Goal: Information Seeking & Learning: Find specific fact

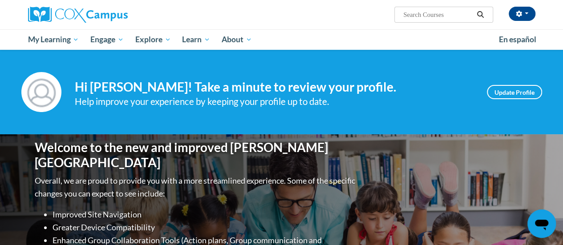
click at [431, 11] on input "Search..." at bounding box center [437, 14] width 71 height 11
type input "fluency"
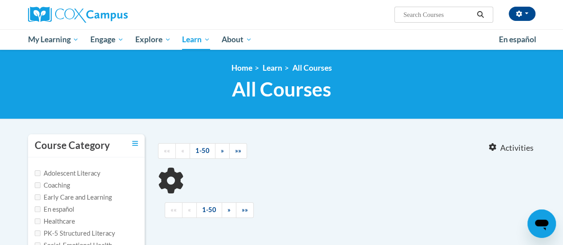
type input "fluency"
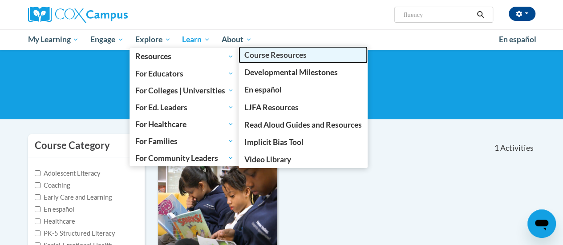
click at [281, 61] on link "Course Resources" at bounding box center [303, 54] width 129 height 17
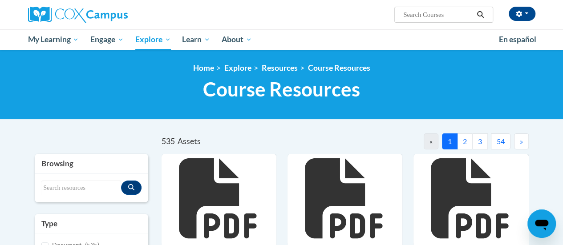
click at [56, 175] on div "Search resources" at bounding box center [92, 188] width 114 height 28
click at [57, 181] on input "Search resources" at bounding box center [81, 188] width 80 height 15
type input "phonics"
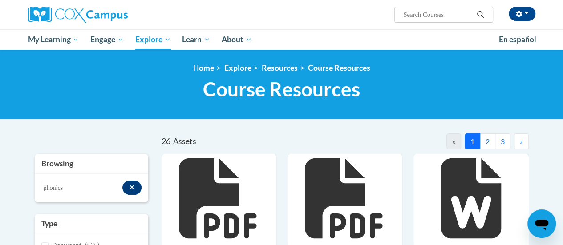
click at [427, 13] on input "Search..." at bounding box center [437, 14] width 71 height 11
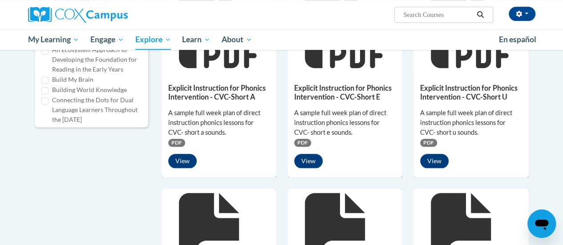
scroll to position [383, 0]
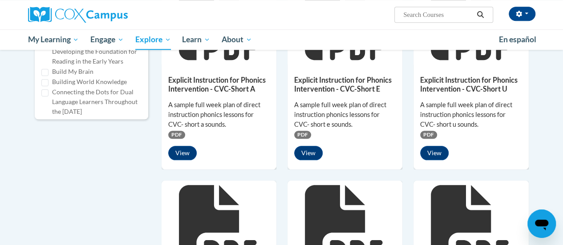
click at [27, 139] on div "26 Assets « 1 2 3 » Browsing Search resources phonics Type Document (535)" at bounding box center [281, 164] width 521 height 829
click at [420, 8] on span "Search Search..." at bounding box center [443, 15] width 98 height 16
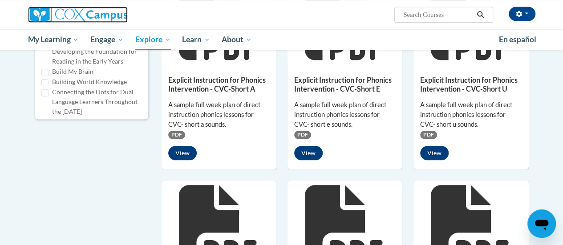
click at [101, 19] on img at bounding box center [78, 15] width 100 height 16
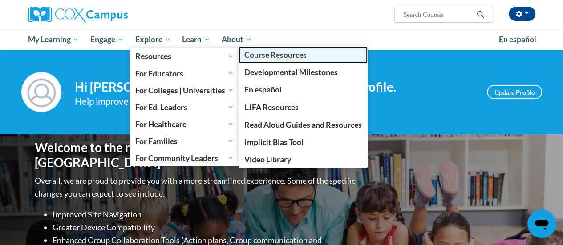
click at [287, 56] on span "Course Resources" at bounding box center [275, 54] width 62 height 9
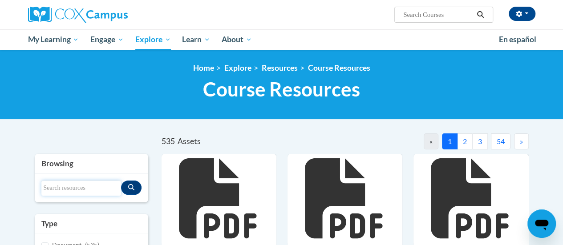
click at [71, 193] on input "Search resources" at bounding box center [81, 188] width 80 height 15
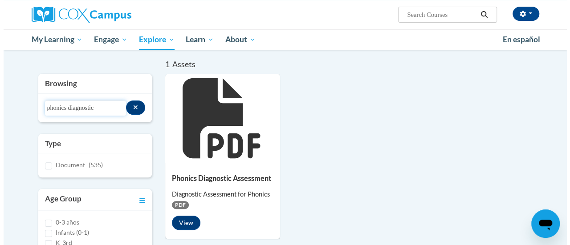
scroll to position [76, 0]
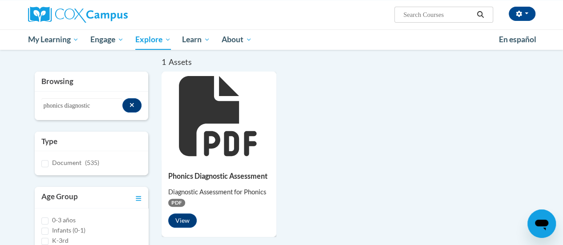
click at [230, 138] on icon at bounding box center [219, 116] width 80 height 80
click at [180, 221] on button "View" at bounding box center [182, 221] width 28 height 14
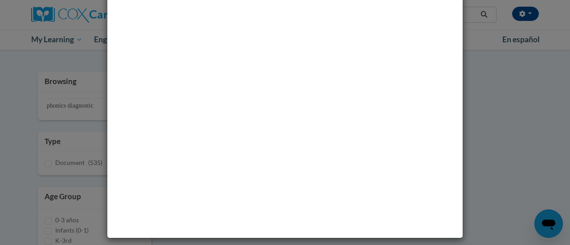
scroll to position [0, 0]
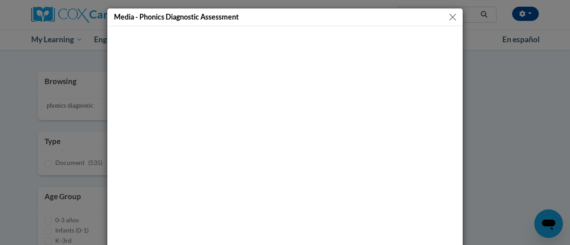
click at [451, 15] on button "Close" at bounding box center [452, 17] width 11 height 11
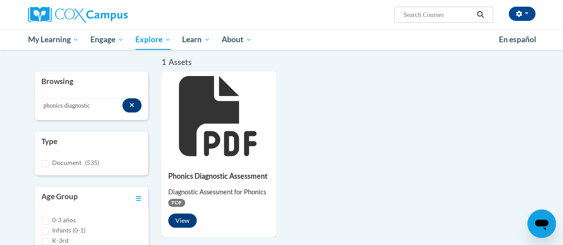
click at [220, 162] on div "Phonics Diagnostic Assessment Diagnostic Assessment for Phonics PDF View" at bounding box center [219, 198] width 115 height 74
click at [210, 124] on icon at bounding box center [219, 116] width 80 height 80
click at [181, 220] on button "View" at bounding box center [182, 221] width 28 height 14
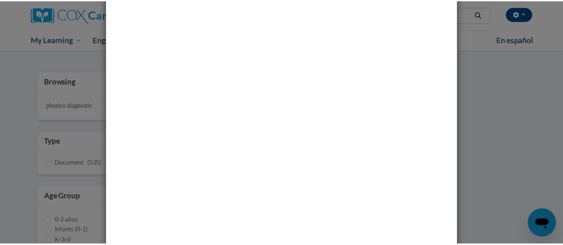
scroll to position [71, 0]
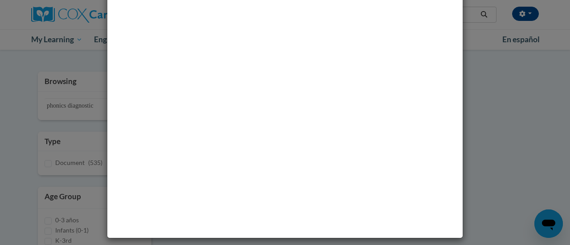
click at [484, 106] on div "Media - Phonics Diagnostic Assessment" at bounding box center [285, 122] width 570 height 245
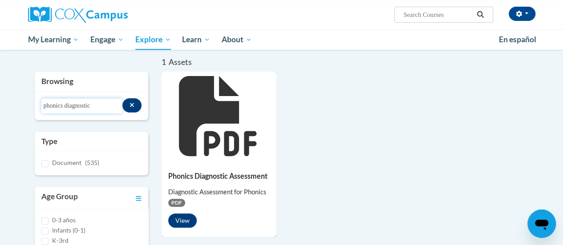
click at [45, 105] on input "phonics diagnostic" at bounding box center [81, 105] width 81 height 15
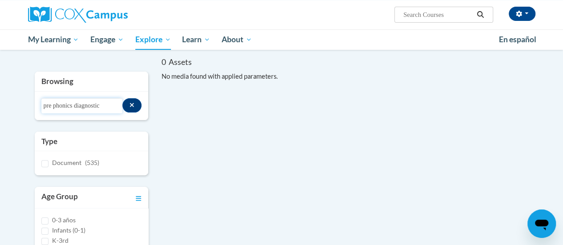
click at [47, 102] on input "pre phonics diagnostic" at bounding box center [81, 105] width 81 height 15
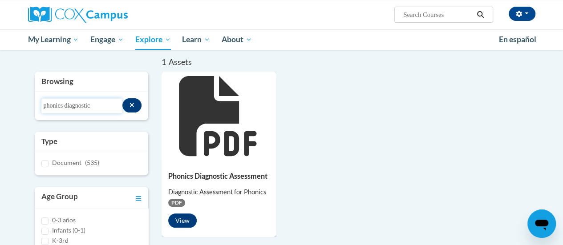
click at [56, 101] on input "phonics diagnostic" at bounding box center [81, 105] width 81 height 15
type input "pre"
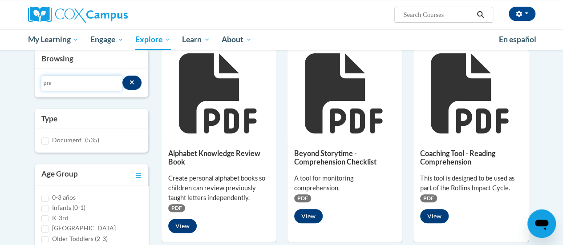
scroll to position [105, 0]
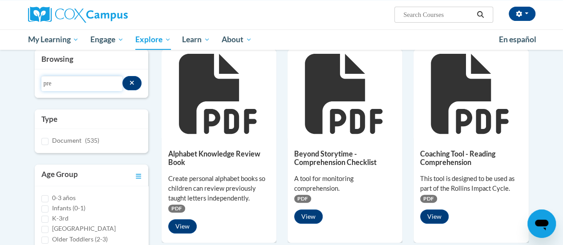
click at [84, 78] on input "pre" at bounding box center [81, 83] width 81 height 15
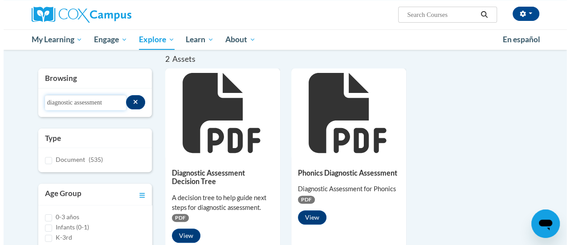
scroll to position [80, 0]
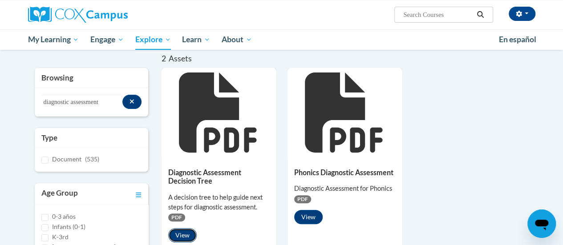
click at [183, 231] on button "View" at bounding box center [182, 235] width 28 height 14
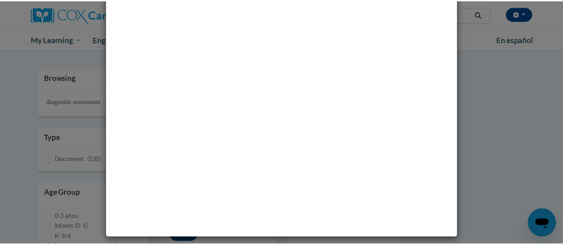
scroll to position [0, 0]
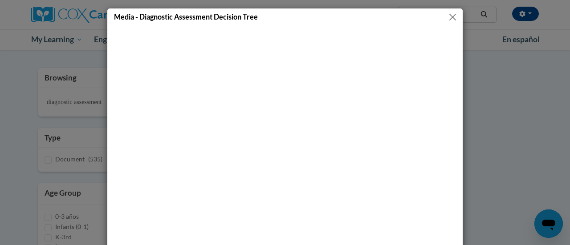
click at [33, 85] on div "Media - Diagnostic Assessment Decision Tree" at bounding box center [285, 122] width 570 height 245
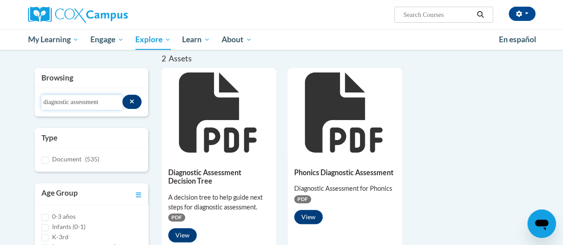
click at [70, 99] on input "diagnostic assessment" at bounding box center [81, 102] width 81 height 15
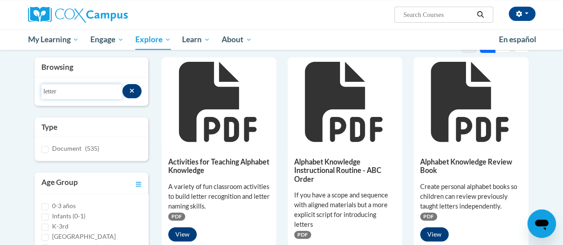
scroll to position [97, 0]
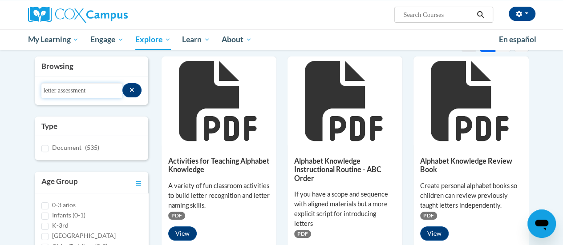
type input "letter assessment"
